Goal: Task Accomplishment & Management: Manage account settings

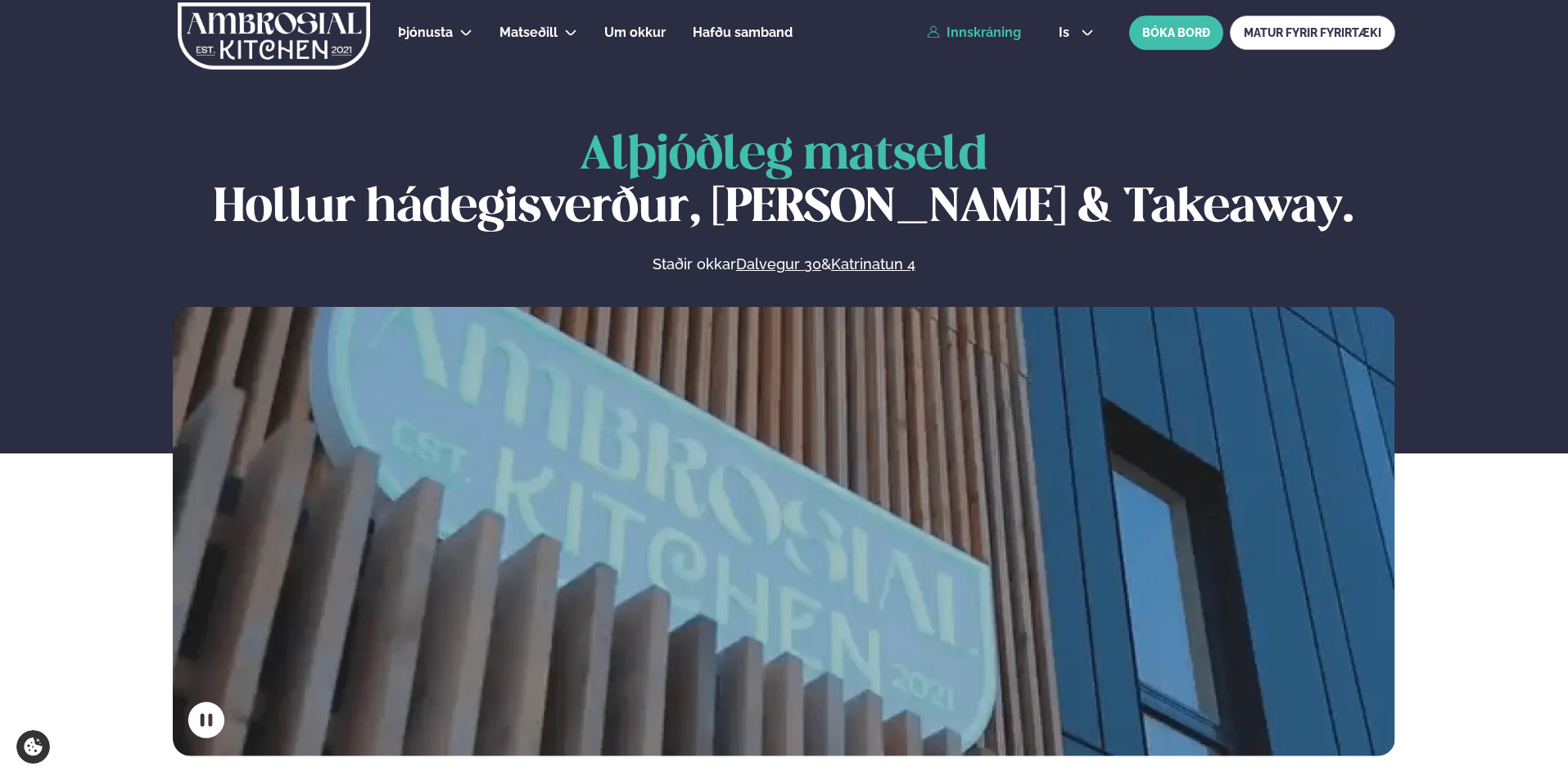
click at [1016, 34] on link "Innskráning" at bounding box center [974, 32] width 94 height 15
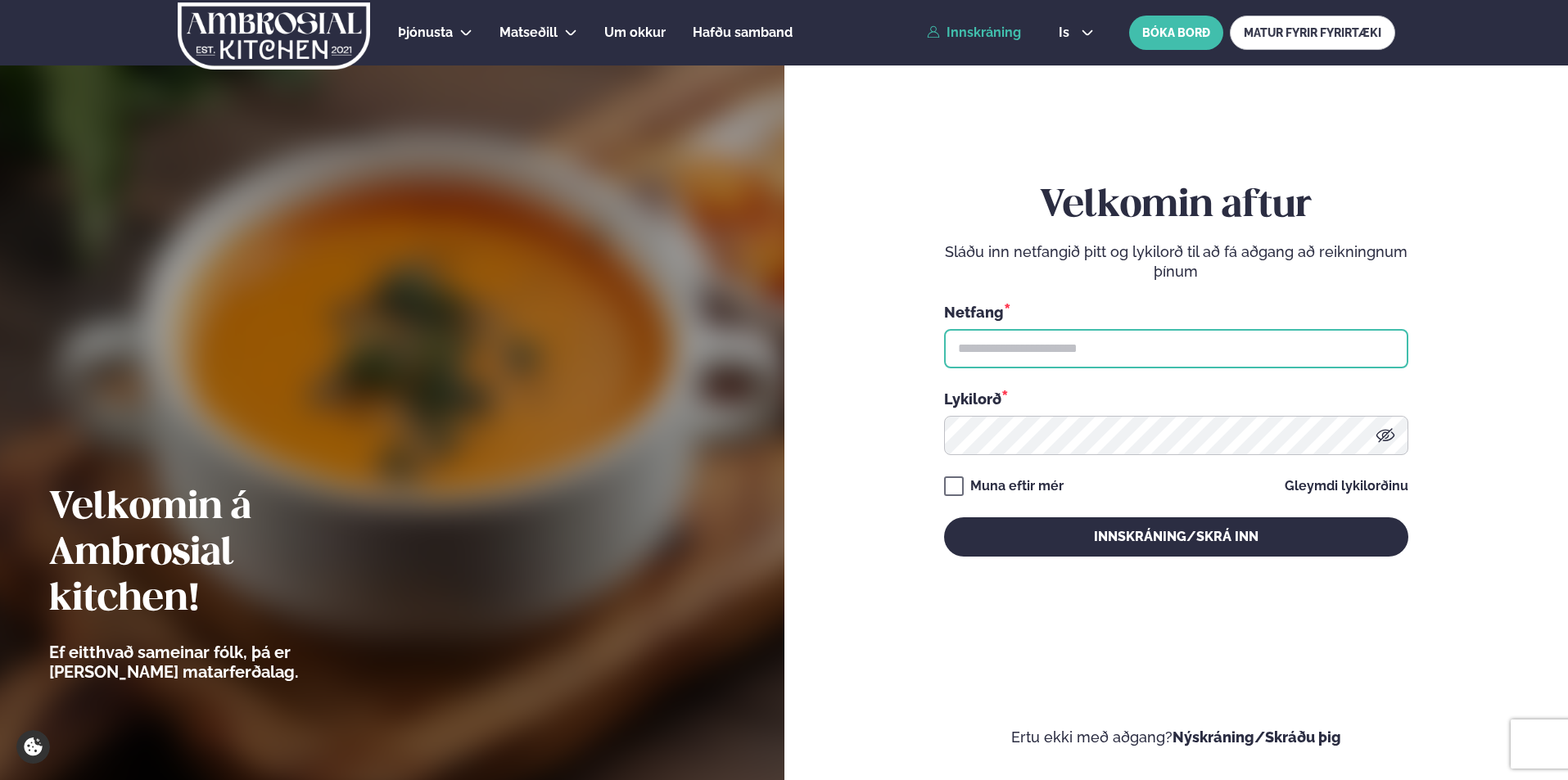
type input "**********"
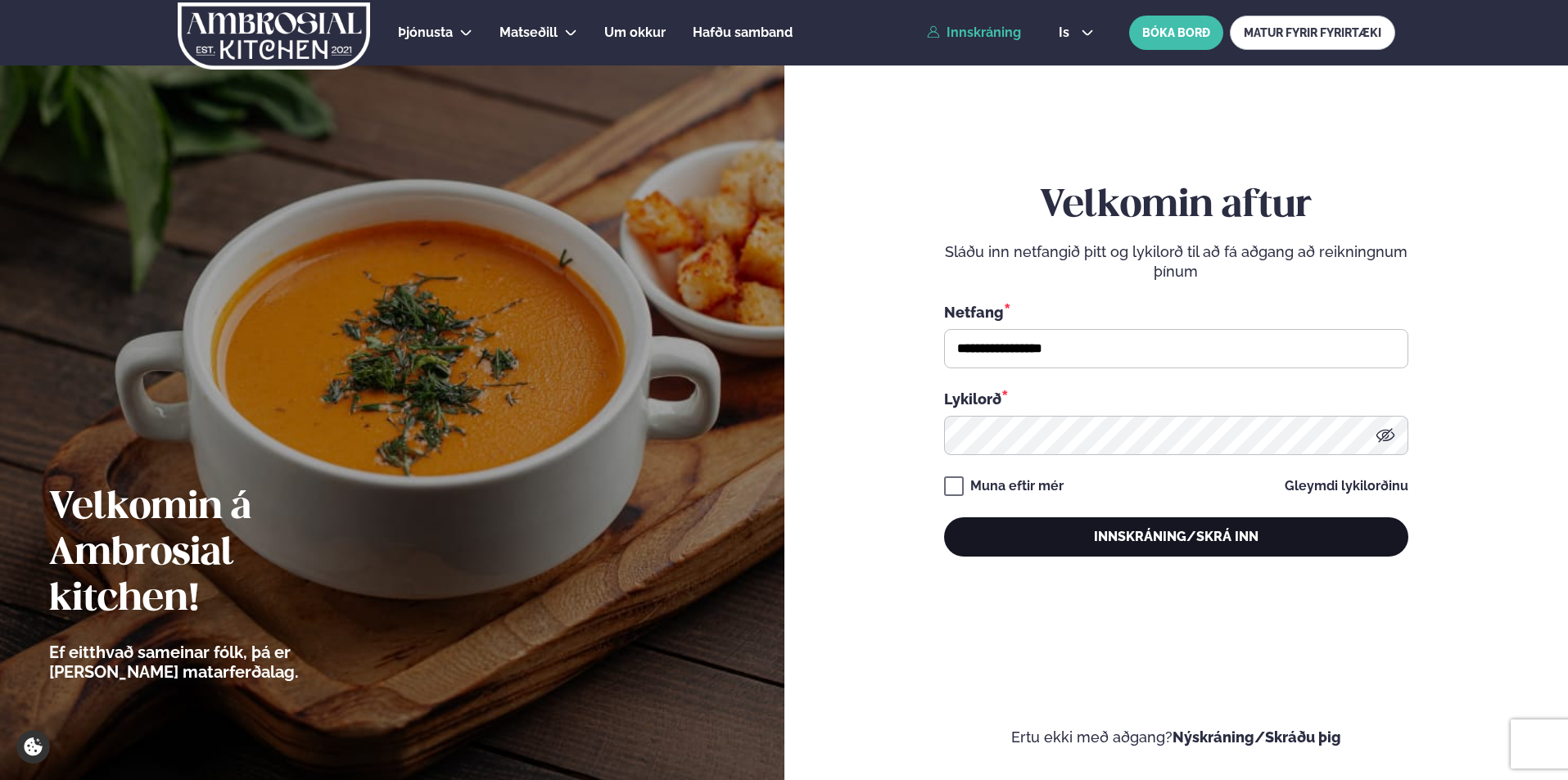
click at [1025, 528] on button "Innskráning/Skrá inn" at bounding box center [1176, 537] width 464 height 40
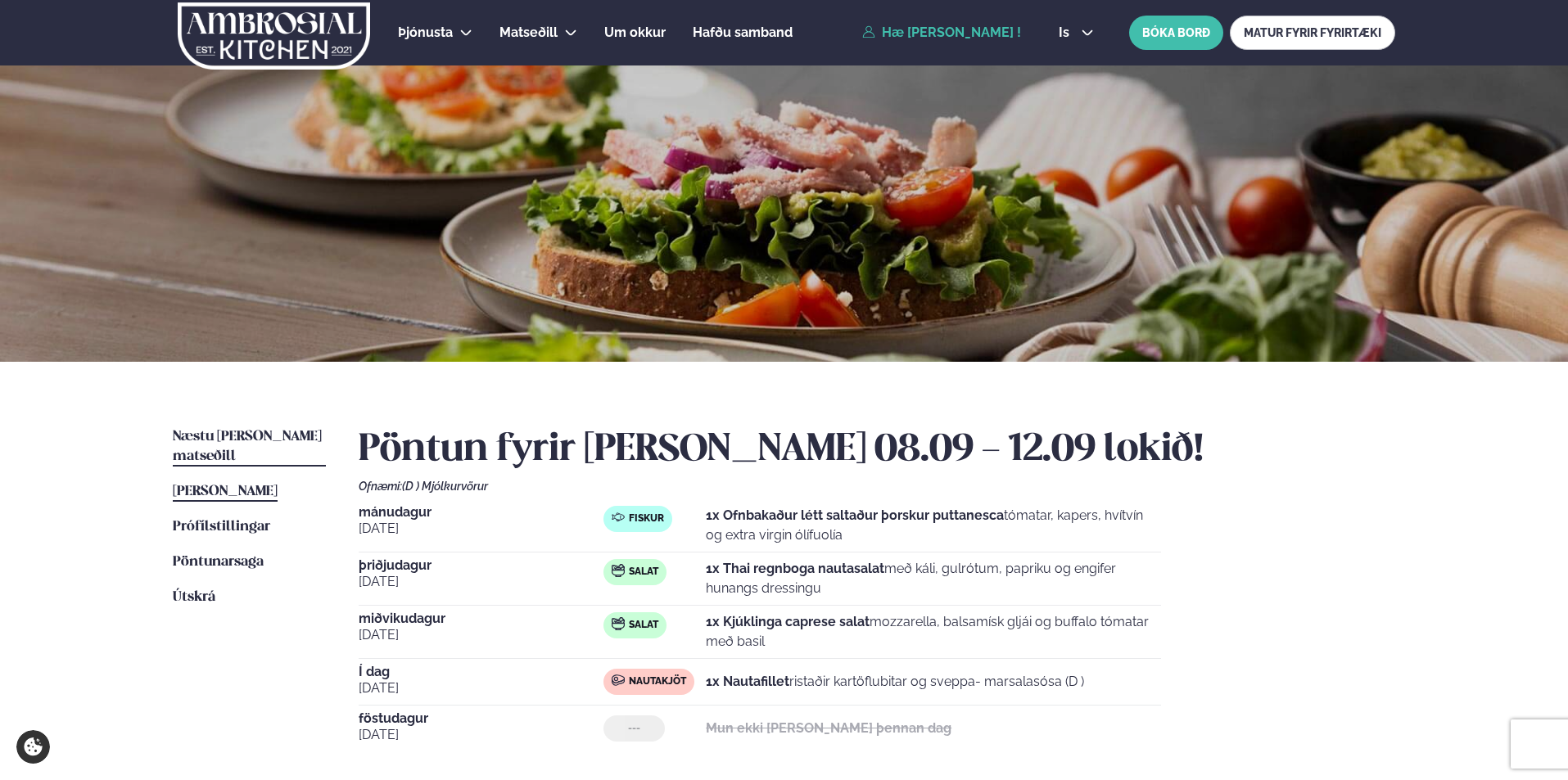
click at [284, 433] on span "Næstu [PERSON_NAME] matseðill" at bounding box center [247, 446] width 149 height 33
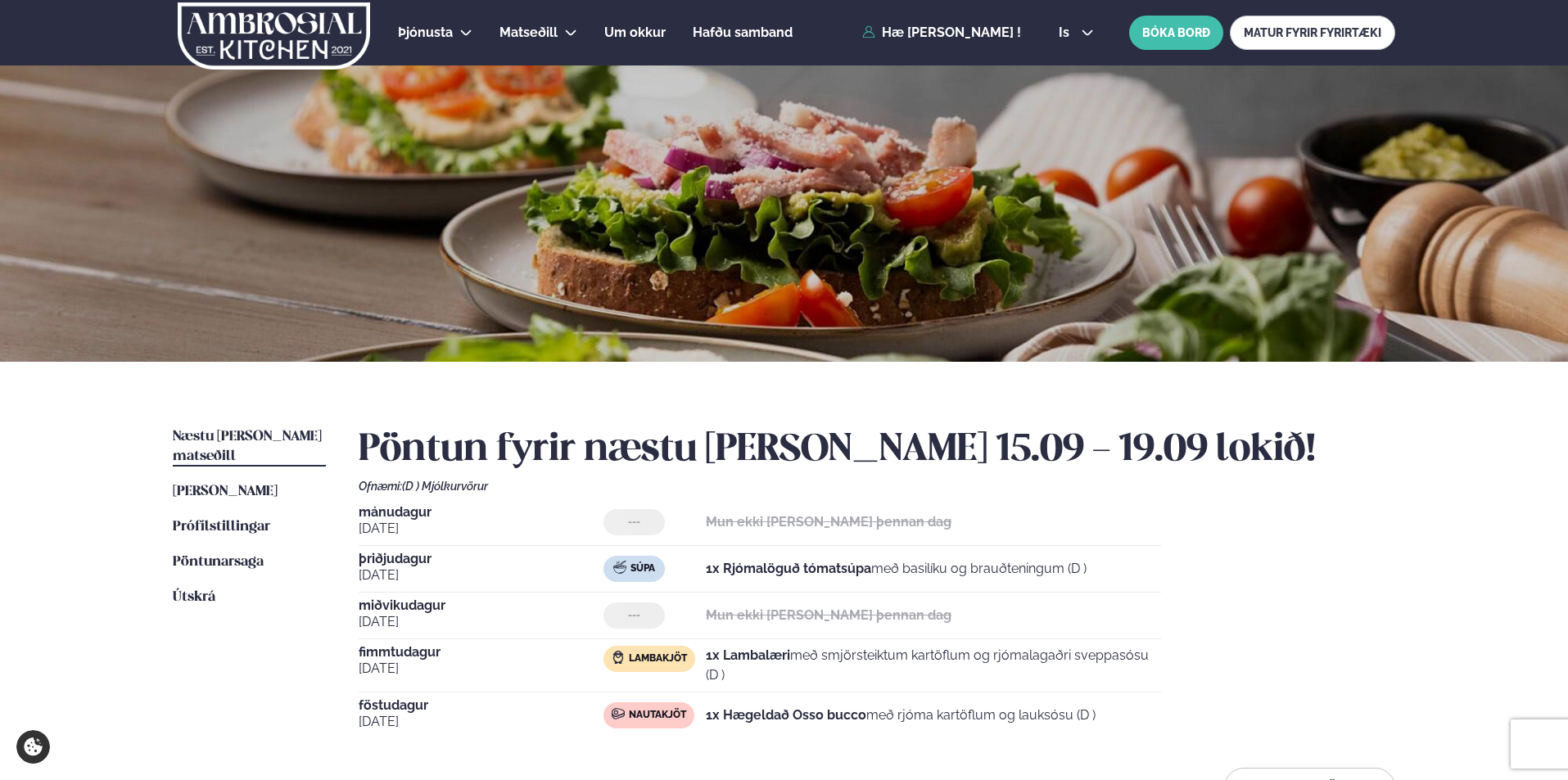
click at [1380, 572] on div "[DATE] --- Mun ekki [PERSON_NAME] þennan dag [DATE] Súpa 1x Rjómalöguð tómatsúp…" at bounding box center [877, 623] width 1037 height 233
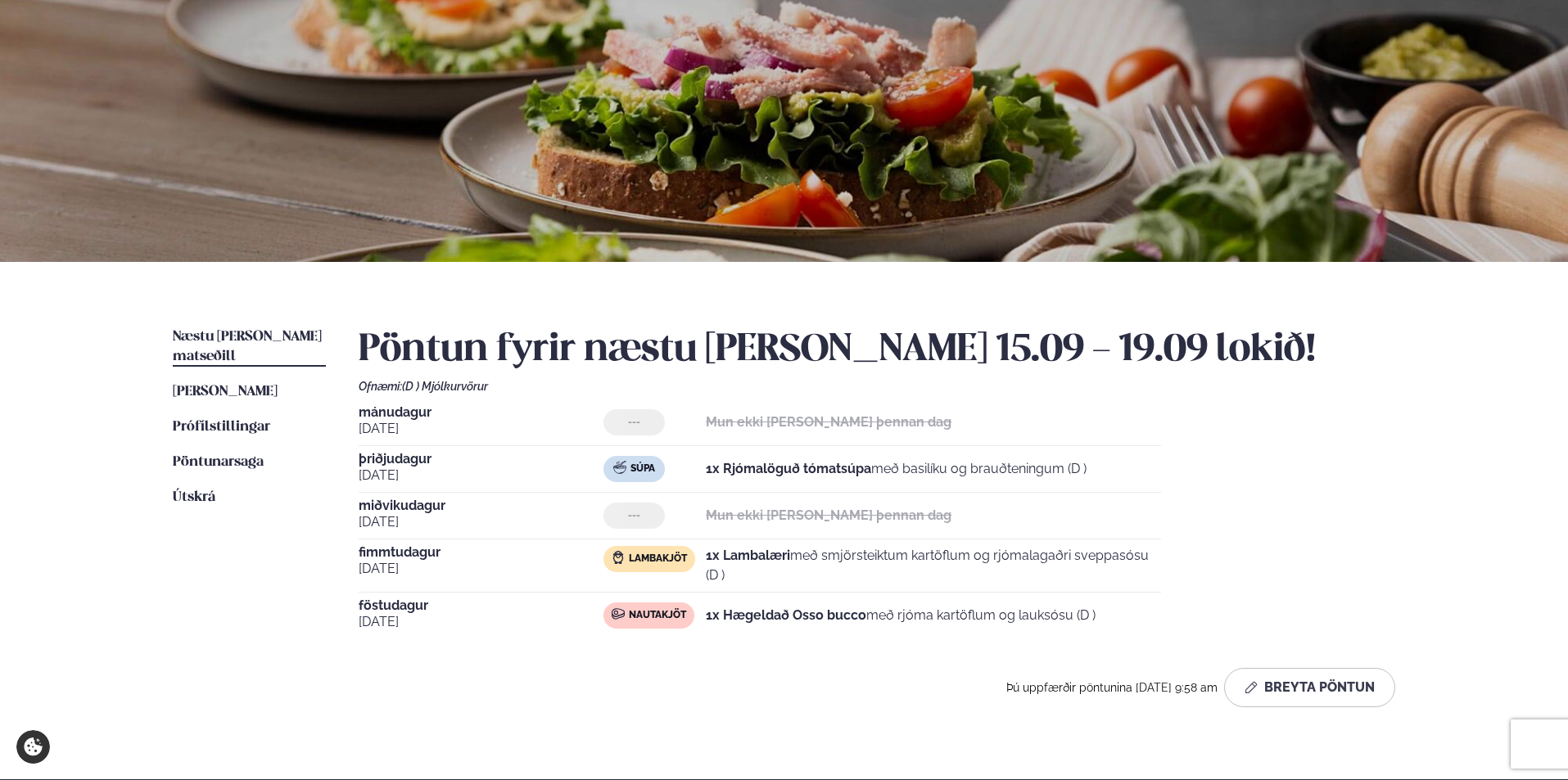
scroll to position [105, 0]
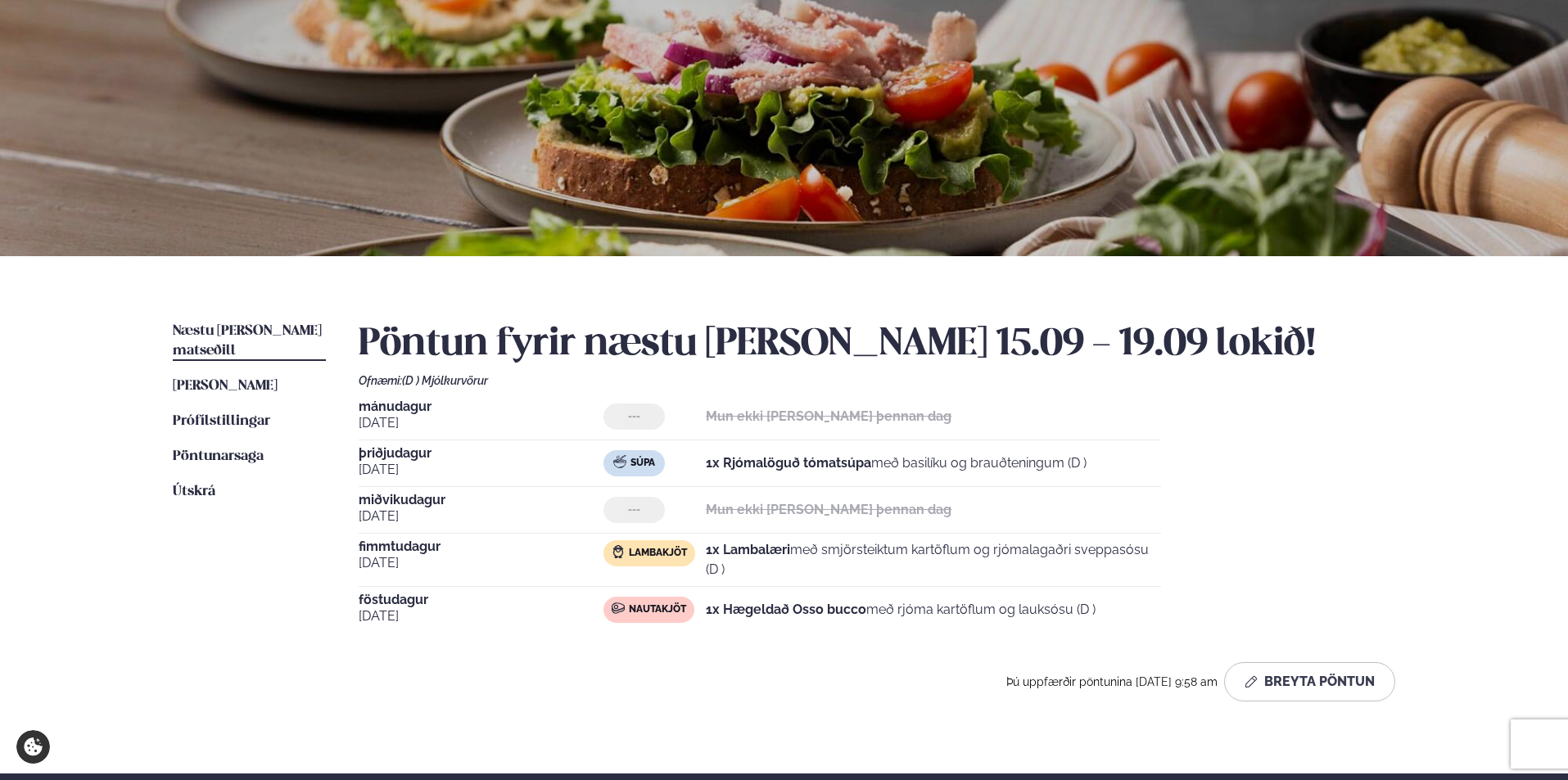
click at [1541, 436] on div "Þjónusta Hádegismatur fyrir fyrirtæki Fyrirtækja veitingar Einkapartý Matseðill…" at bounding box center [784, 504] width 1568 height 1218
click at [1289, 691] on button "Breyta Pöntun" at bounding box center [1309, 682] width 171 height 40
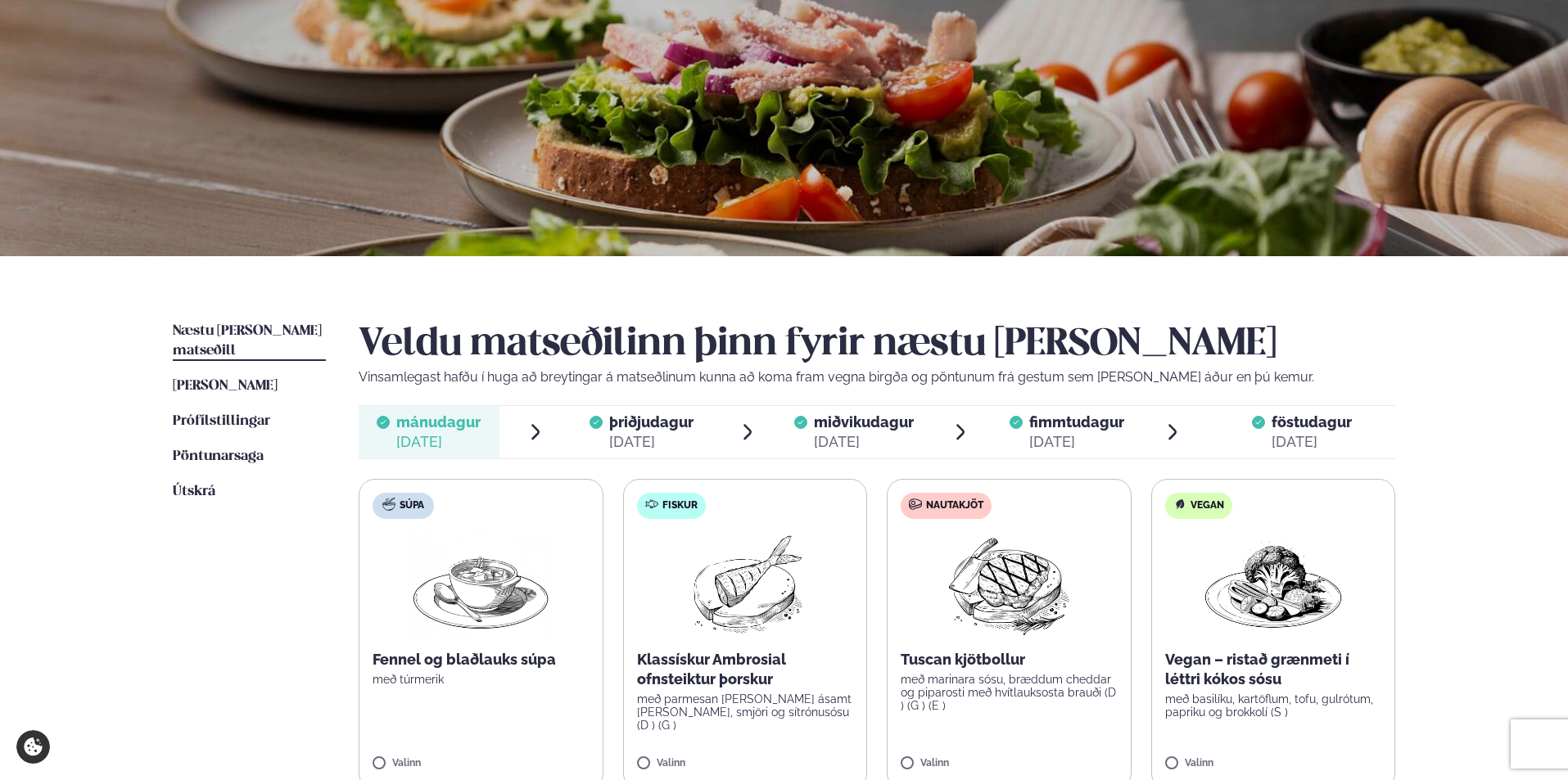
click at [1332, 433] on div "[DATE]" at bounding box center [1311, 442] width 80 height 19
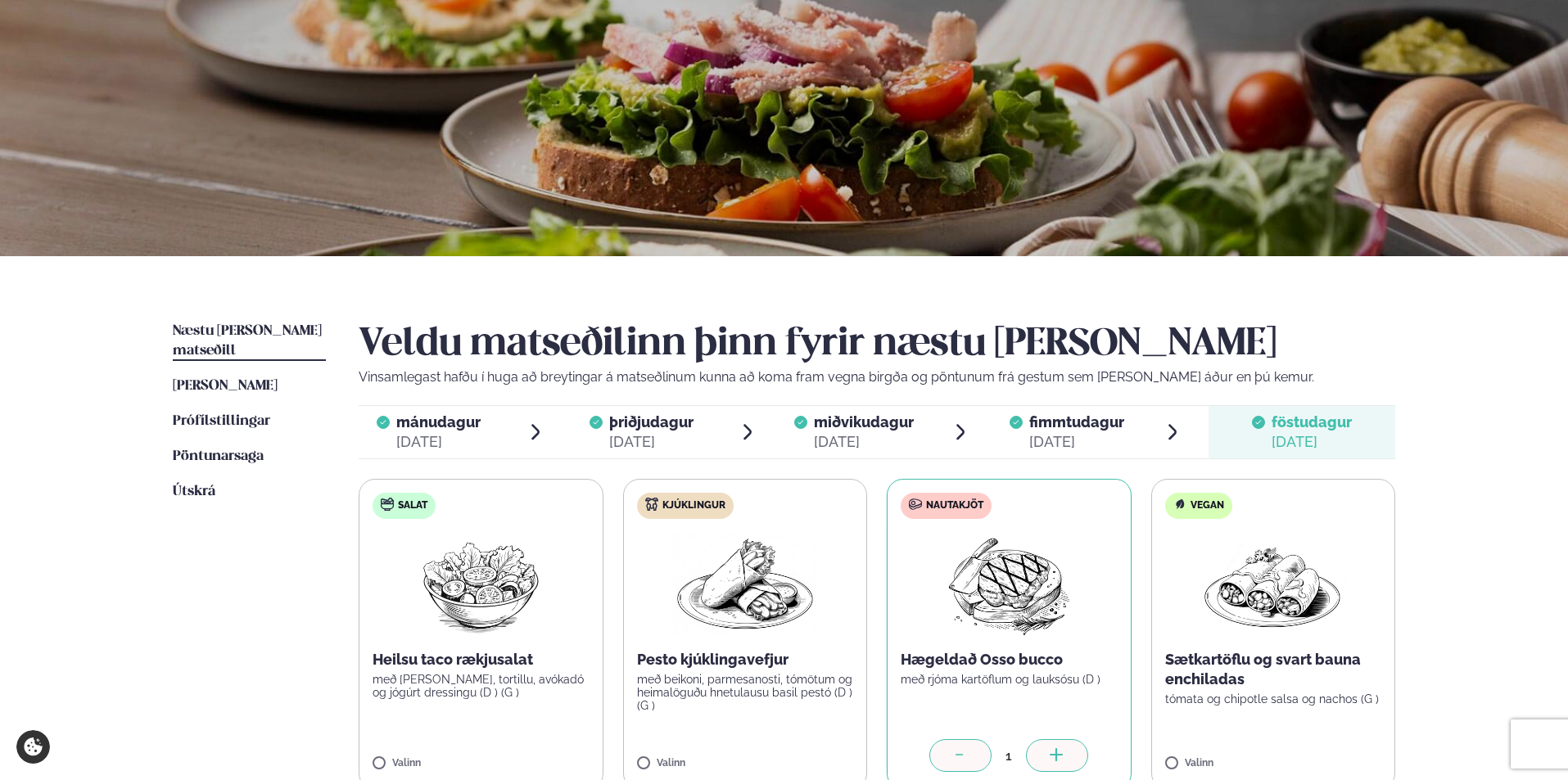
click at [964, 749] on icon at bounding box center [961, 757] width 17 height 17
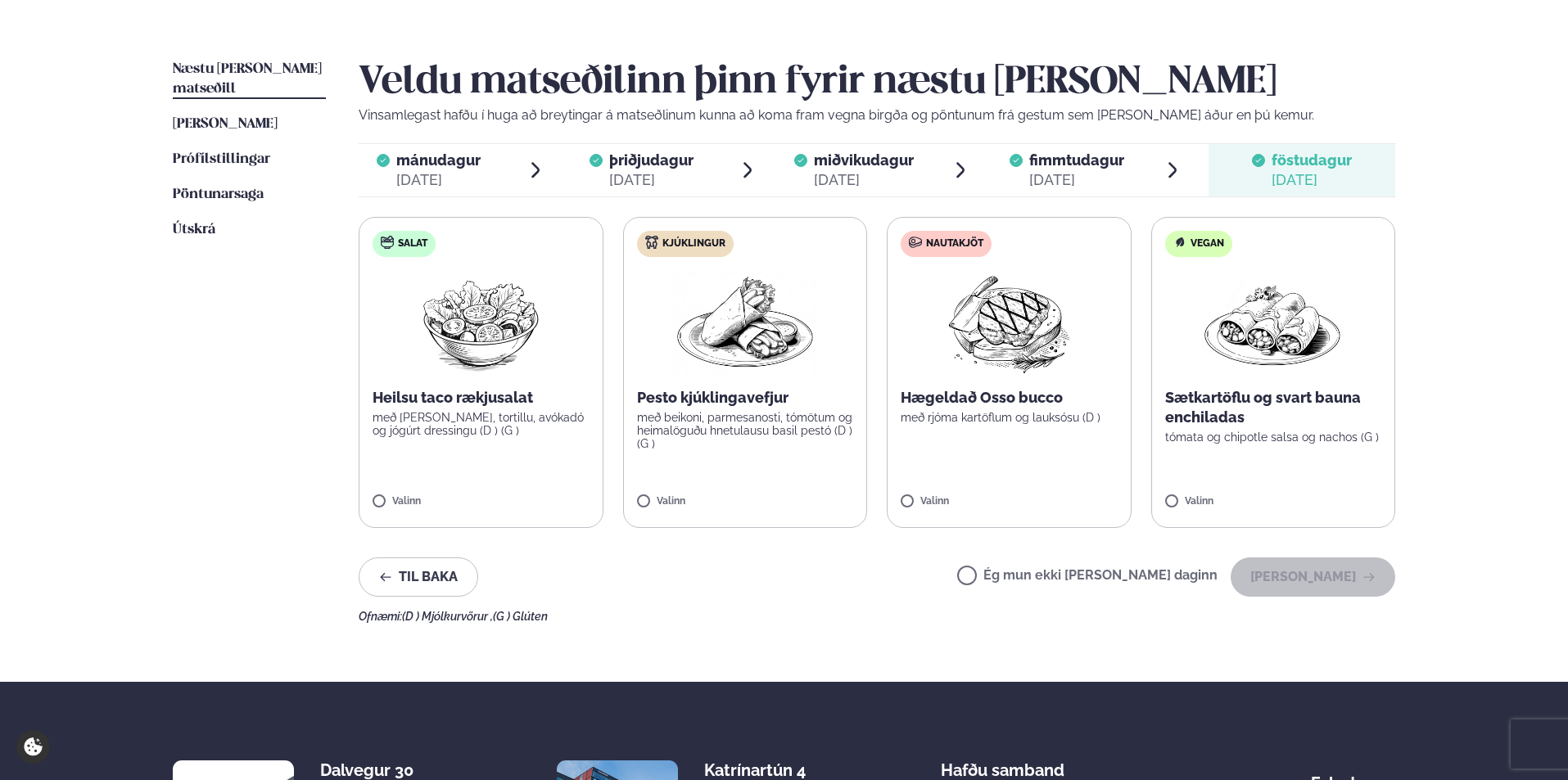
scroll to position [442, 0]
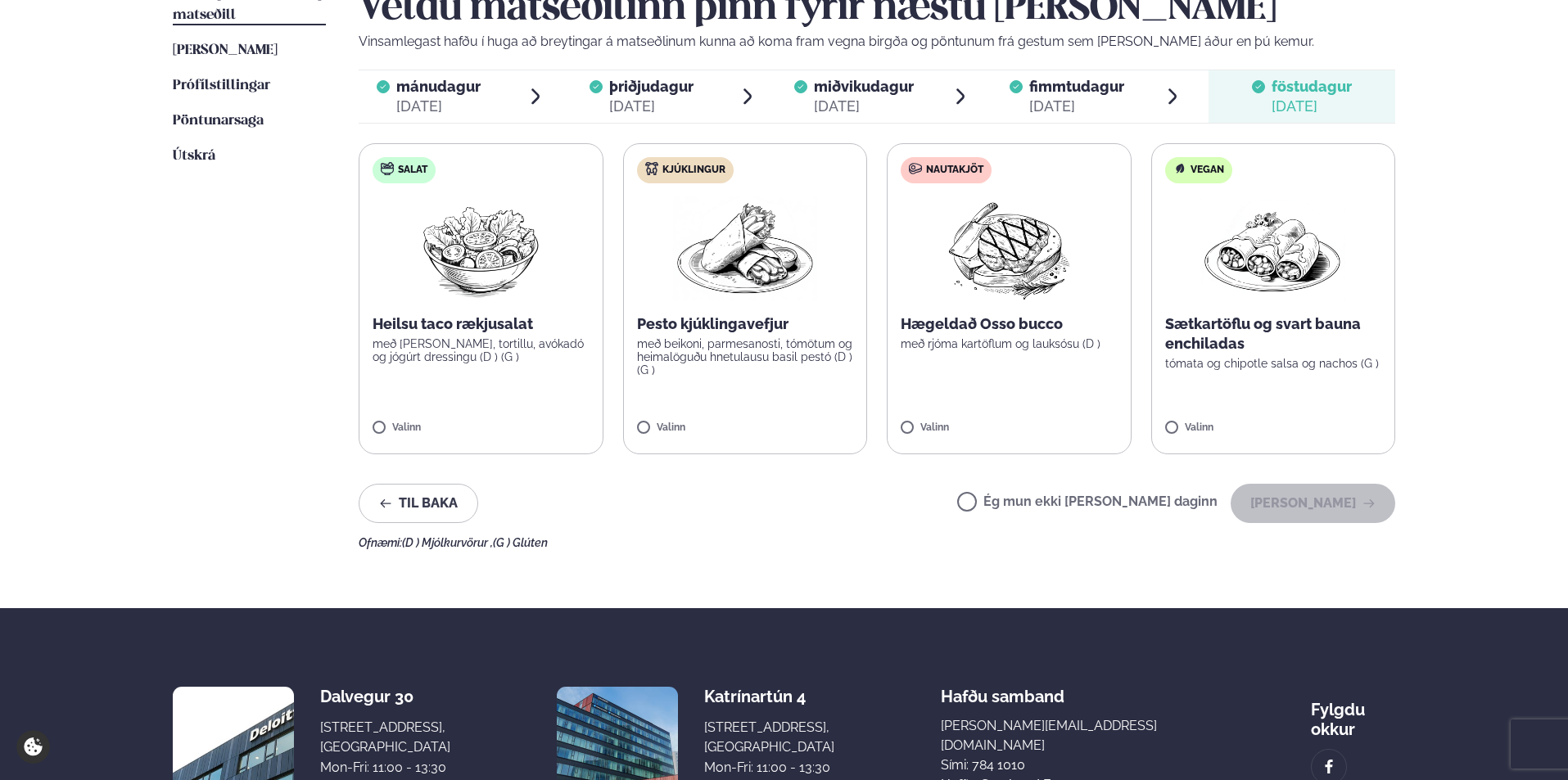
click at [1025, 505] on label "Ég mun ekki [PERSON_NAME] daginn" at bounding box center [1088, 504] width 261 height 18
click at [1353, 505] on button "[PERSON_NAME]" at bounding box center [1313, 504] width 164 height 40
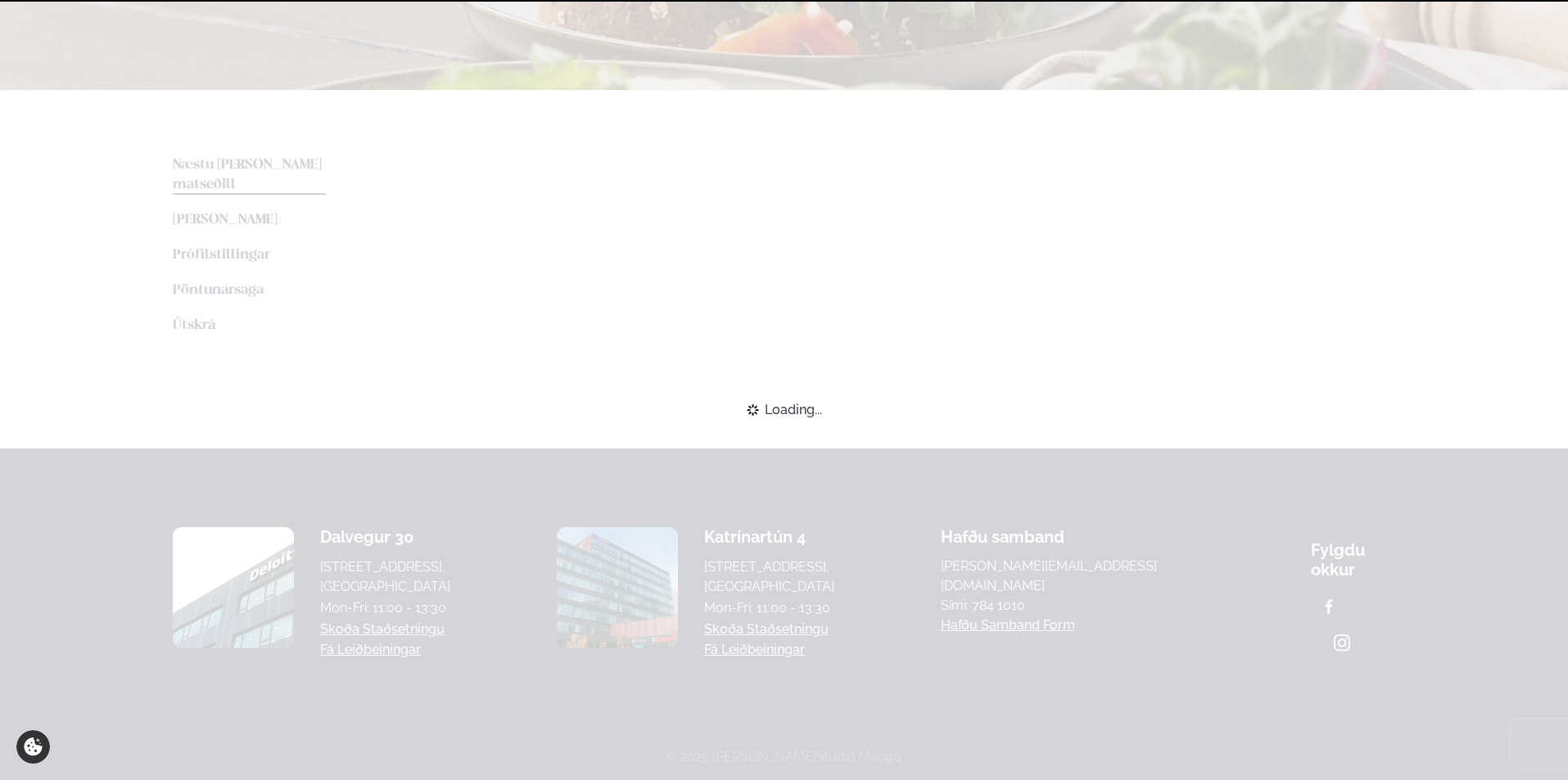
scroll to position [431, 0]
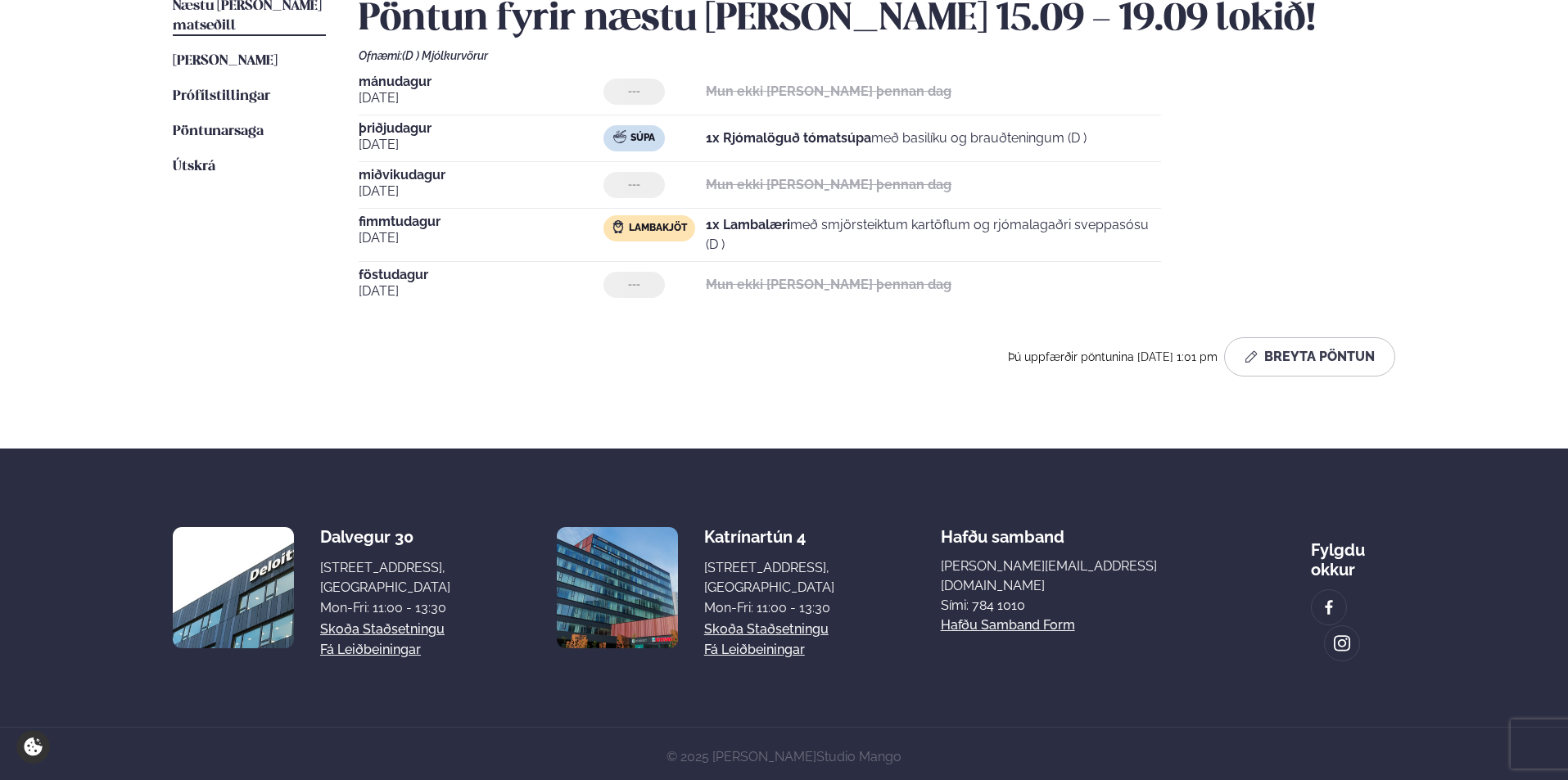
drag, startPoint x: 1565, startPoint y: 483, endPoint x: 1565, endPoint y: 457, distance: 26.0
click at [1565, 457] on footer "Dalvegur 30 Dalvegur 30, [GEOGRAPHIC_DATA], [GEOGRAPHIC_DATA] Mon-Fri: 11:00 - …" at bounding box center [784, 618] width 1568 height 338
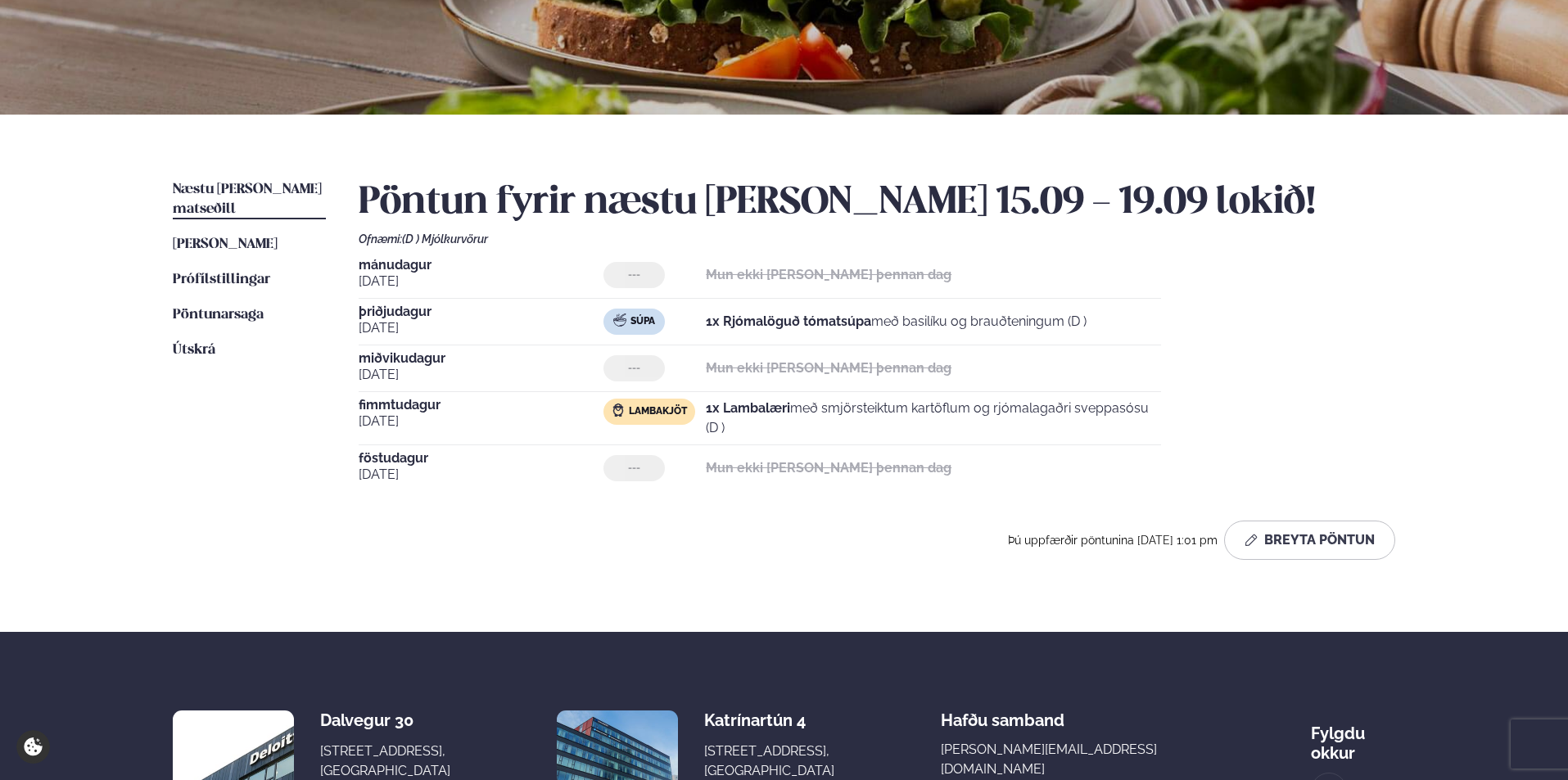
scroll to position [231, 0]
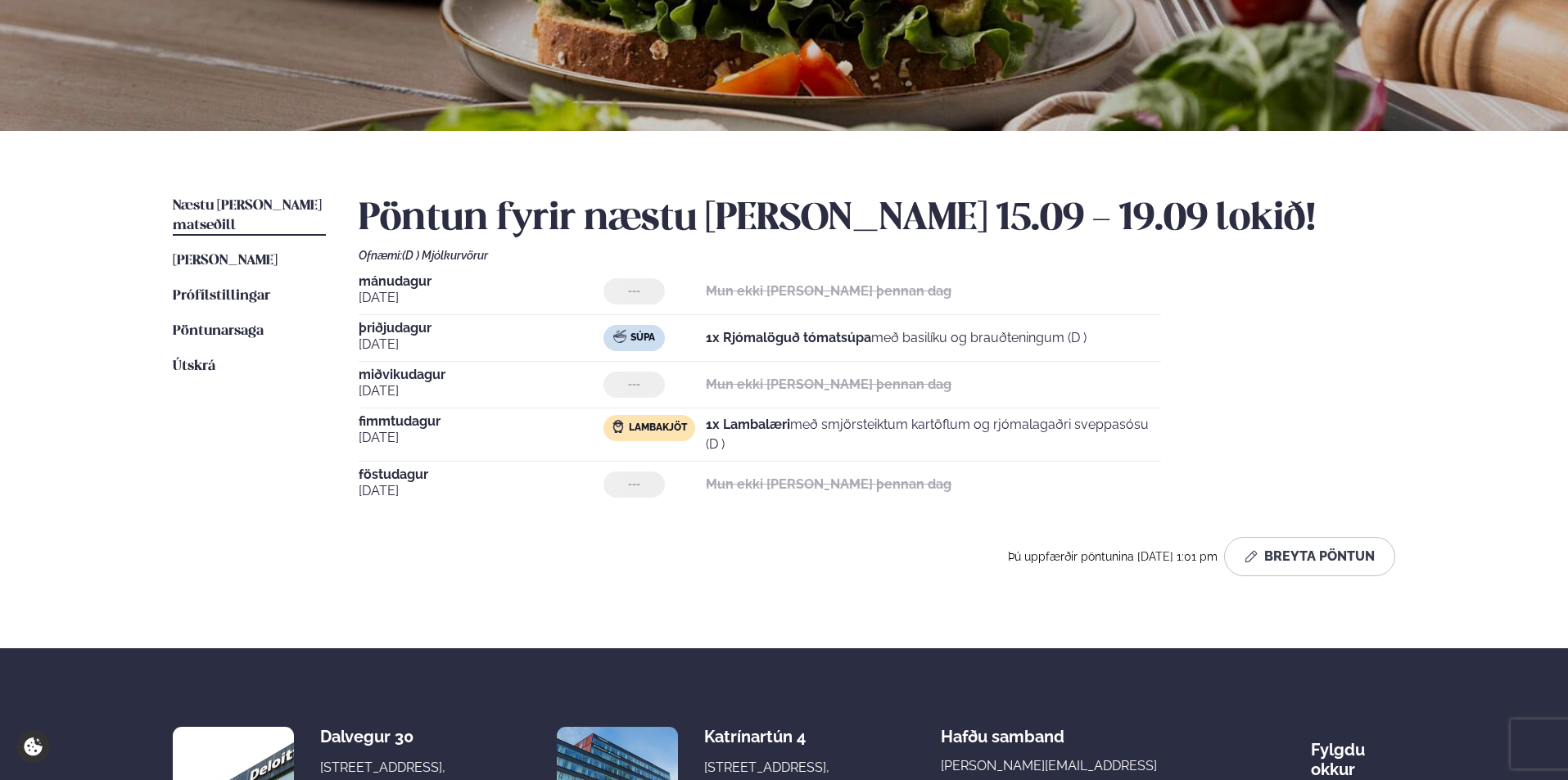
click at [981, 514] on div "Pöntun fyrir næstu [PERSON_NAME] 15.09 - 19.09 lokið! Ofnæmi: (D ) Mjólkurvörur…" at bounding box center [877, 386] width 1037 height 380
